Goal: Navigation & Orientation: Go to known website

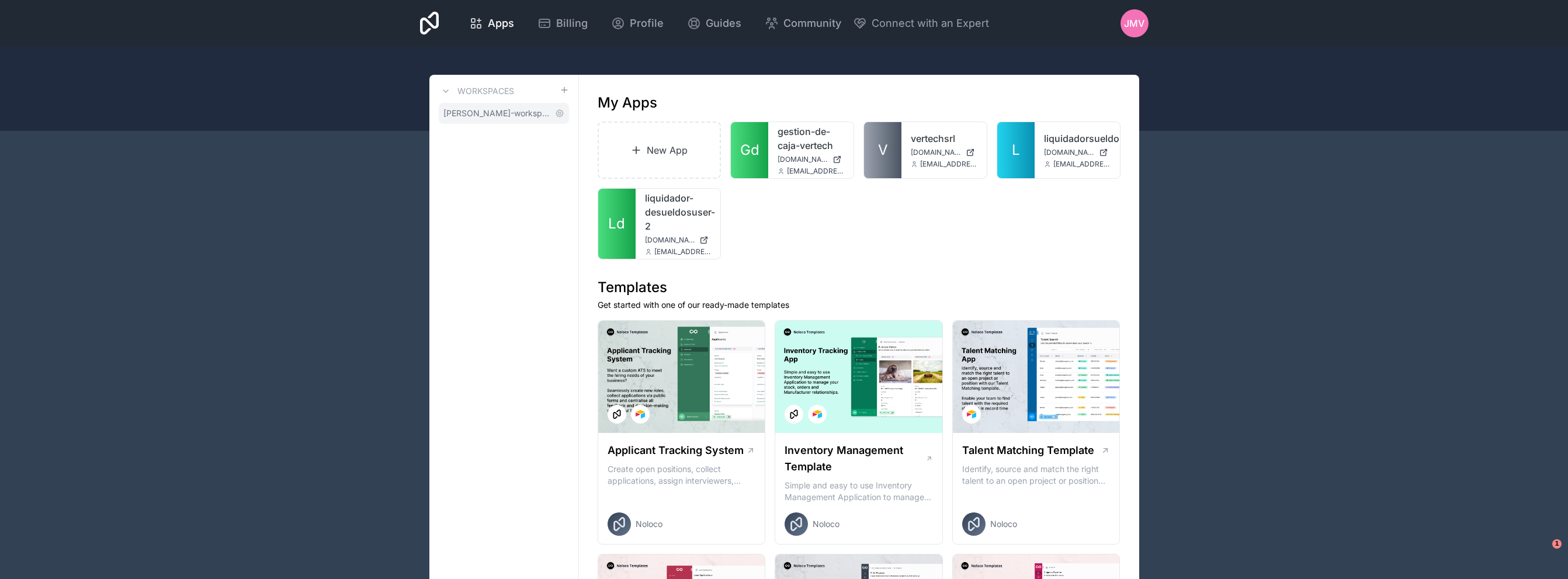
click at [506, 110] on span "[PERSON_NAME]-workspace" at bounding box center [497, 113] width 107 height 12
click at [562, 93] on icon at bounding box center [564, 90] width 10 height 10
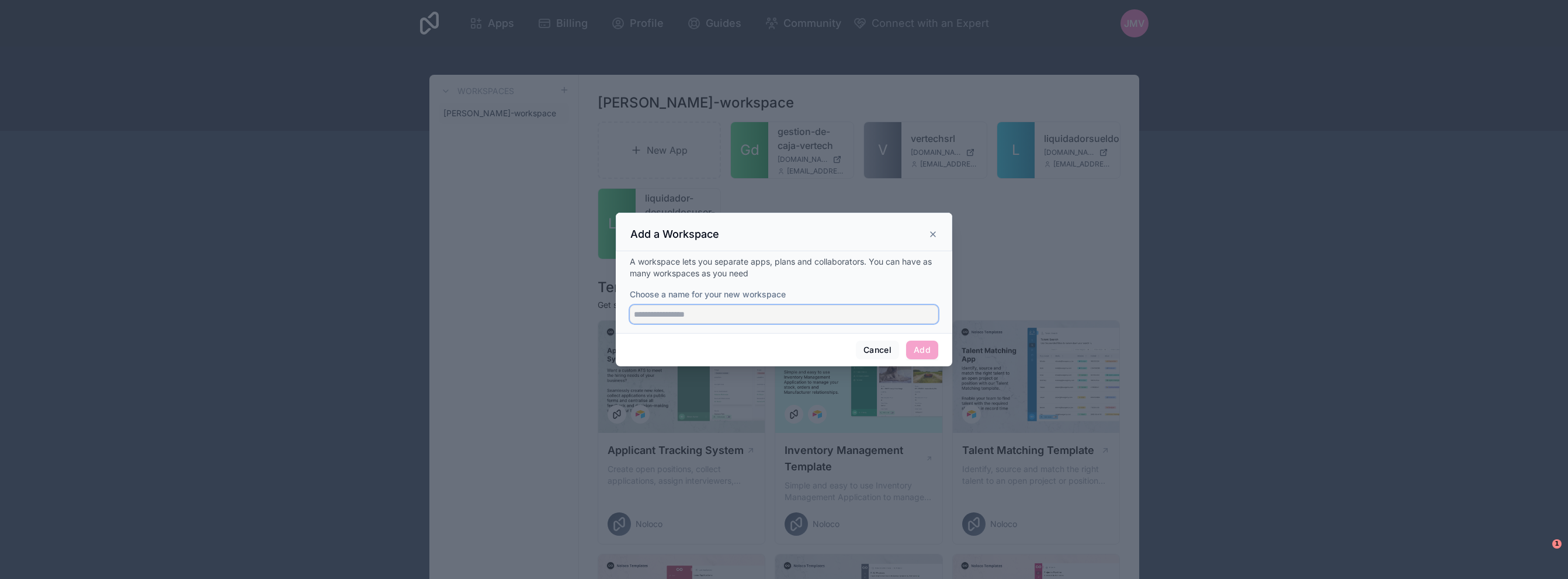
click at [740, 311] on input "Choose a name for your new workspace" at bounding box center [784, 314] width 308 height 19
type input "**********"
click at [922, 350] on button "Add" at bounding box center [922, 350] width 32 height 19
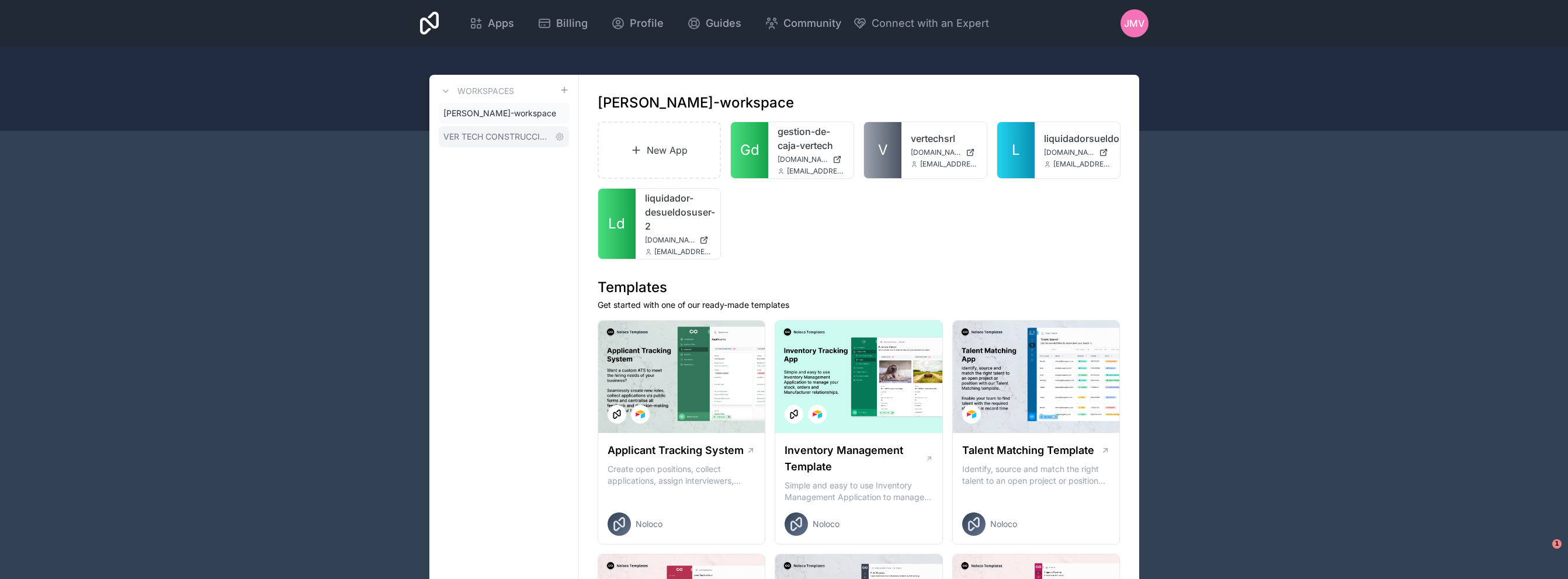
click at [495, 128] on link "VER TECH CONSTRUCCIONES Y SERVICIOS S.R.L." at bounding box center [504, 137] width 130 height 21
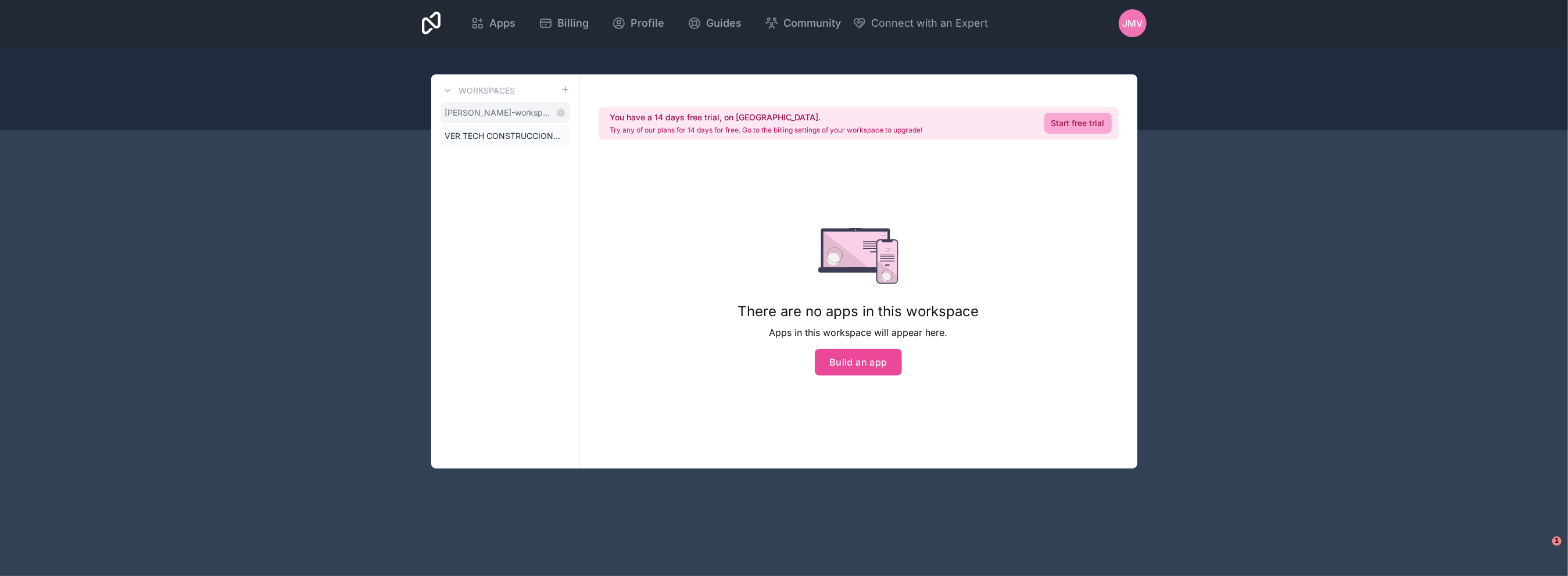
click at [500, 117] on span "[PERSON_NAME]-workspace" at bounding box center [498, 113] width 106 height 12
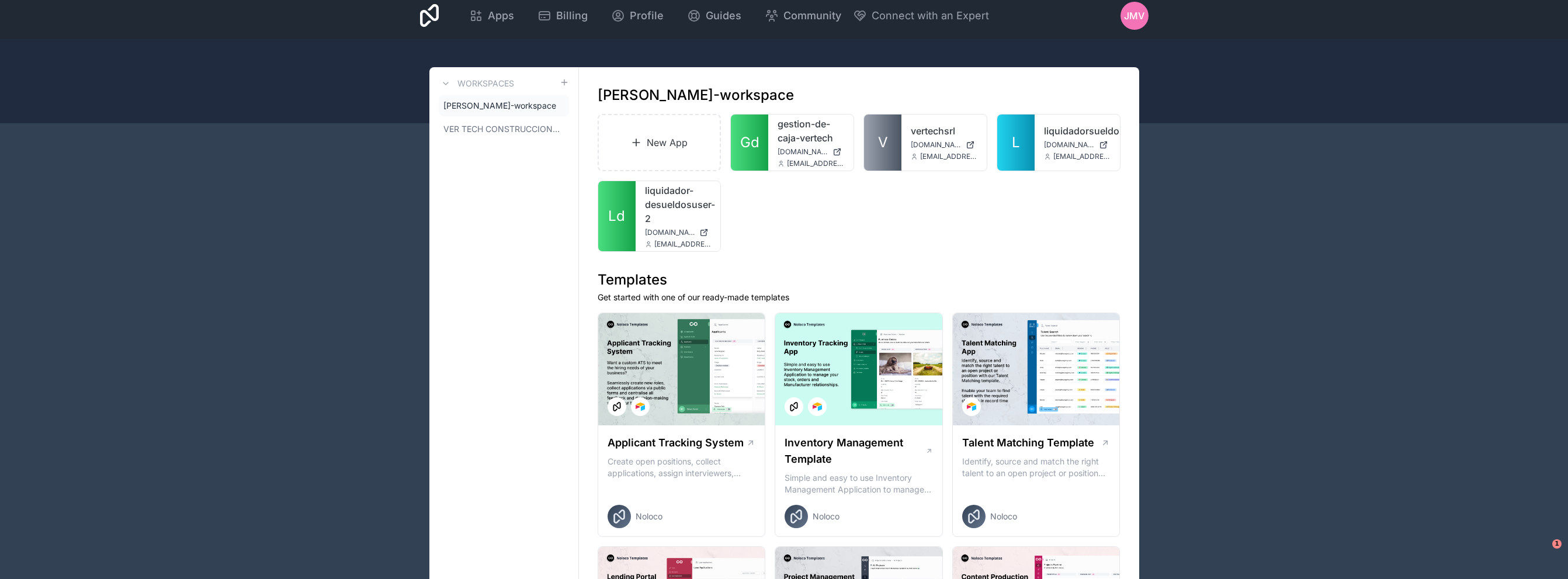
scroll to position [59, 0]
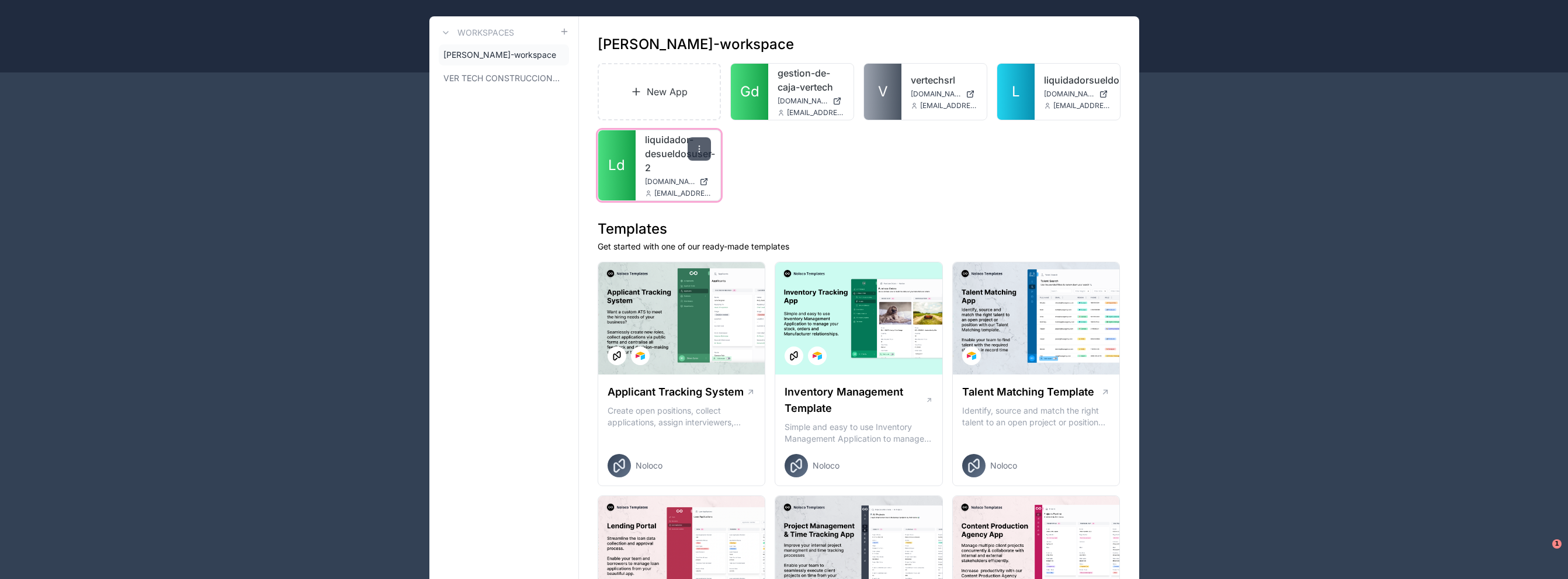
click at [697, 149] on icon at bounding box center [699, 149] width 10 height 10
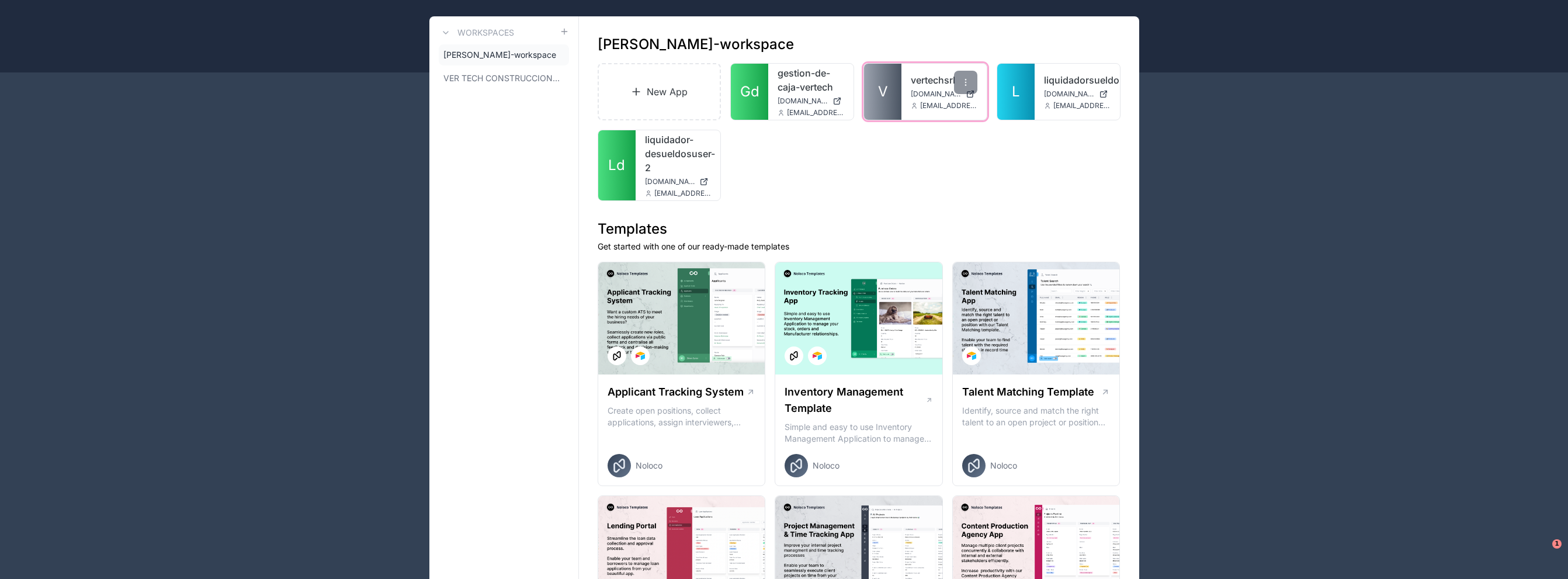
click at [917, 88] on div "vertechsrl [DOMAIN_NAME] [EMAIL_ADDRESS][DOMAIN_NAME]" at bounding box center [944, 91] width 86 height 56
click at [921, 78] on link "vertechsrl" at bounding box center [944, 80] width 67 height 14
